Goal: Task Accomplishment & Management: Use online tool/utility

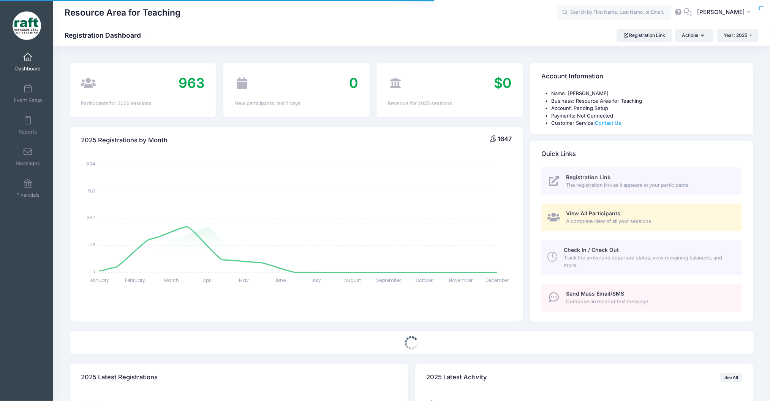
select select
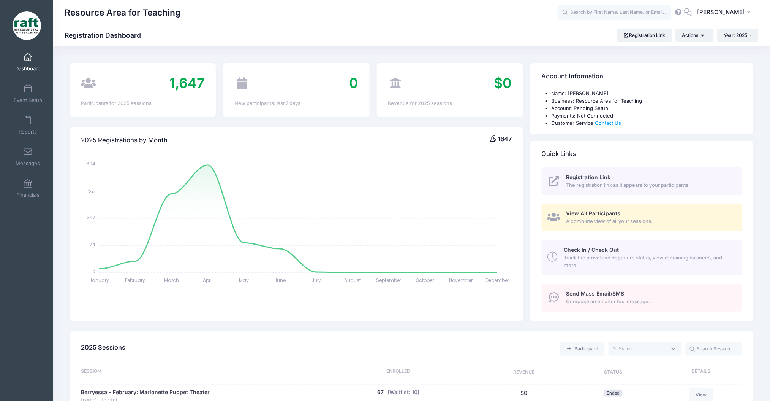
click at [636, 43] on div "Resource Area for Teaching Registration Dashboard Registration Link Actions Yea…" at bounding box center [411, 35] width 717 height 21
click at [18, 82] on link "Event Setup" at bounding box center [28, 93] width 36 height 27
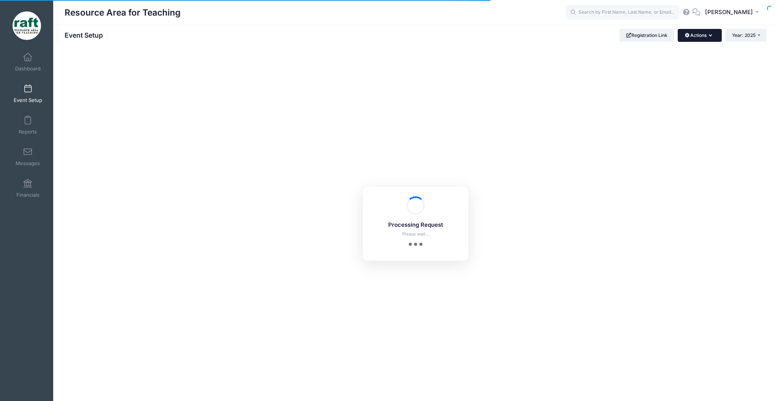
click at [700, 32] on button "Actions" at bounding box center [700, 35] width 44 height 13
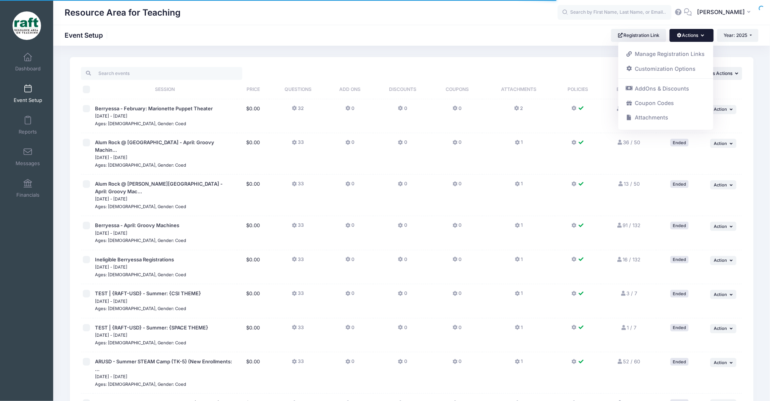
click at [696, 33] on button "Actions" at bounding box center [692, 35] width 44 height 13
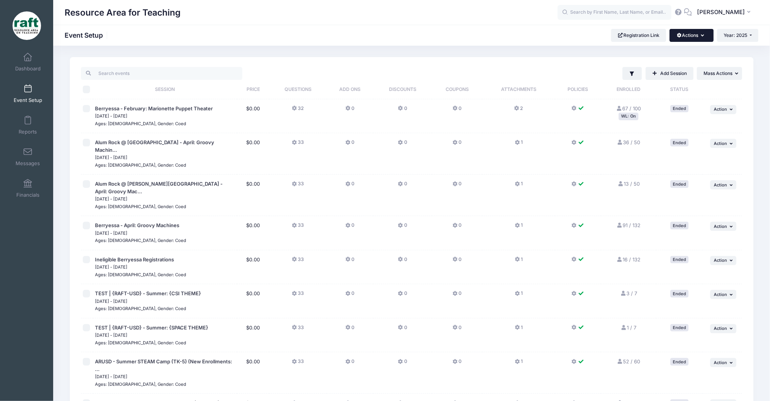
click at [696, 33] on button "Actions" at bounding box center [692, 35] width 44 height 13
click at [696, 49] on link "Manage Registration Links" at bounding box center [666, 54] width 88 height 14
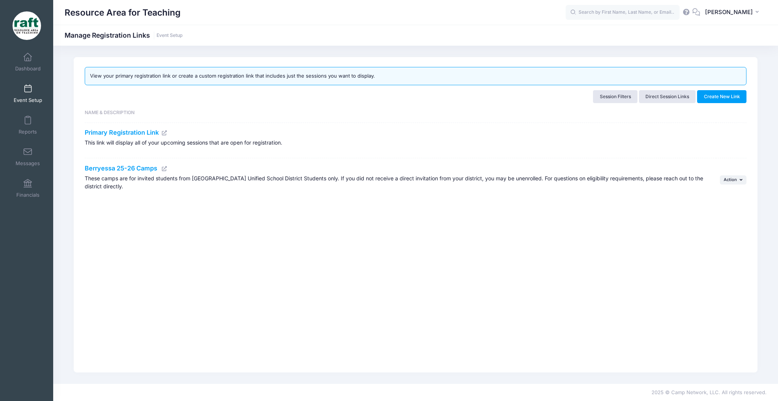
click at [167, 168] on icon at bounding box center [165, 168] width 6 height 5
